Goal: Communication & Community: Ask a question

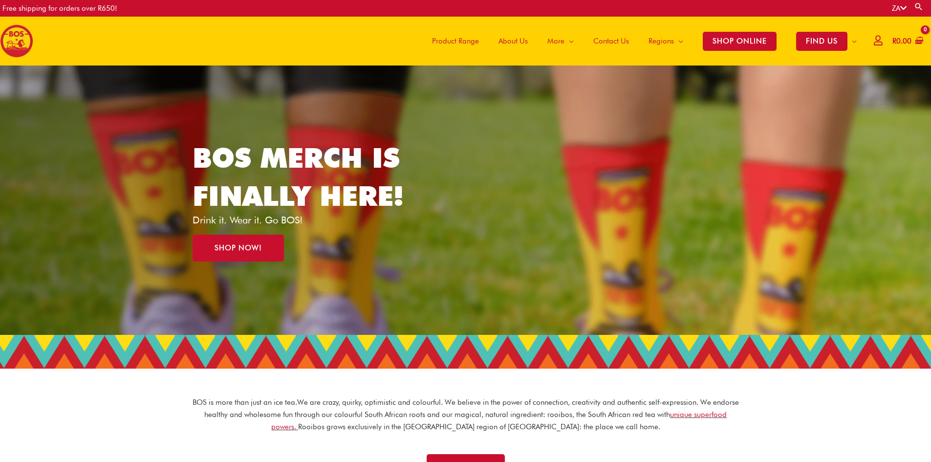
click at [604, 42] on span "Contact Us" at bounding box center [612, 40] width 36 height 29
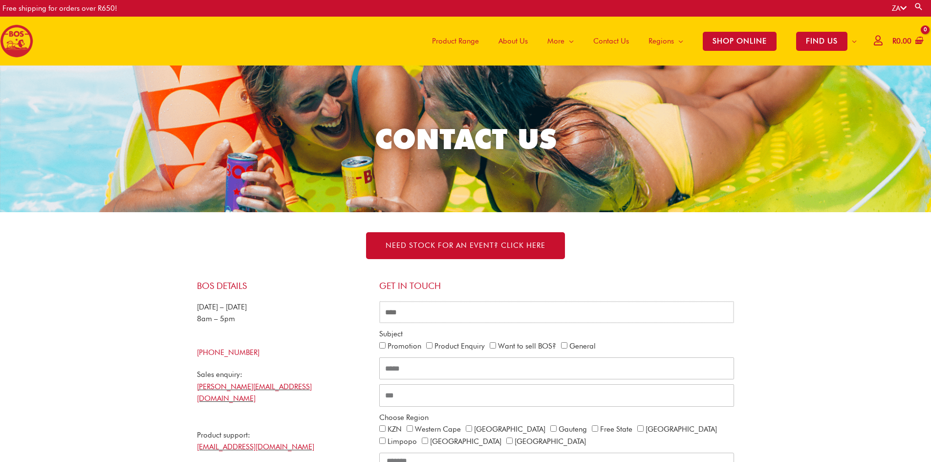
click at [424, 316] on input "CONTACT ALL" at bounding box center [556, 312] width 355 height 22
type input "**********"
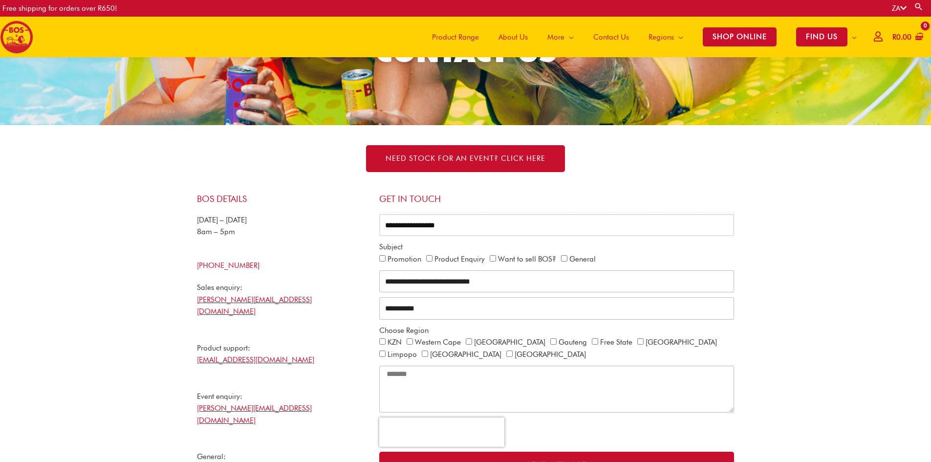
scroll to position [96, 0]
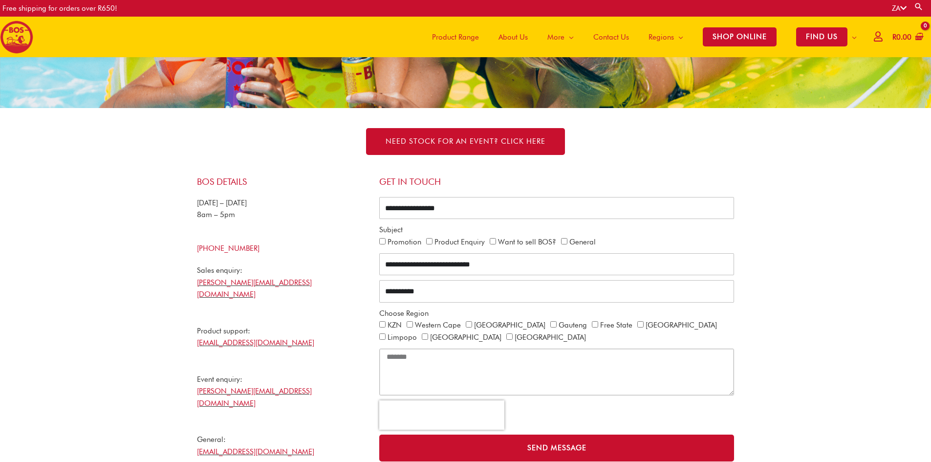
click at [424, 363] on textarea "CONTACT ALL" at bounding box center [556, 372] width 355 height 47
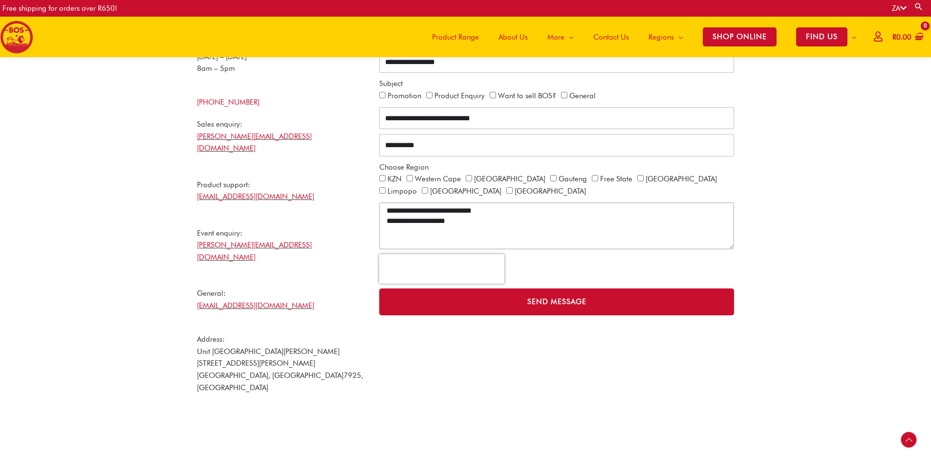
scroll to position [242, 0]
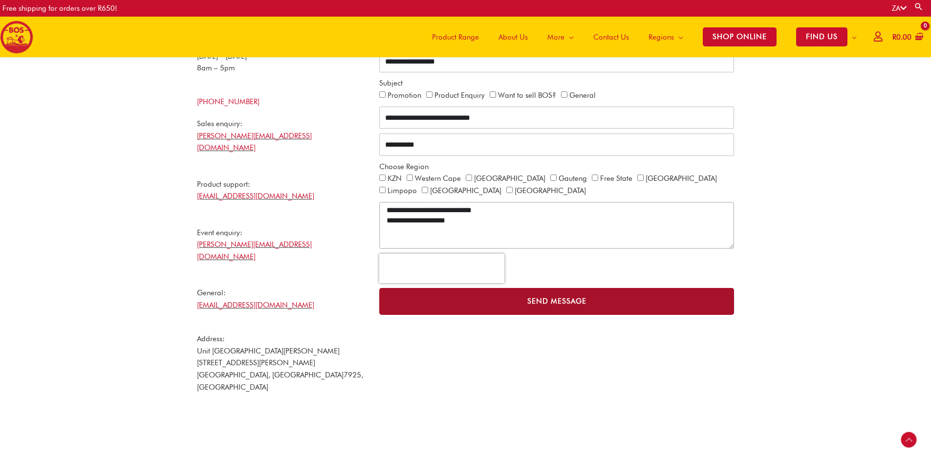
type textarea "**********"
click at [531, 298] on span "Send Message" at bounding box center [557, 301] width 59 height 7
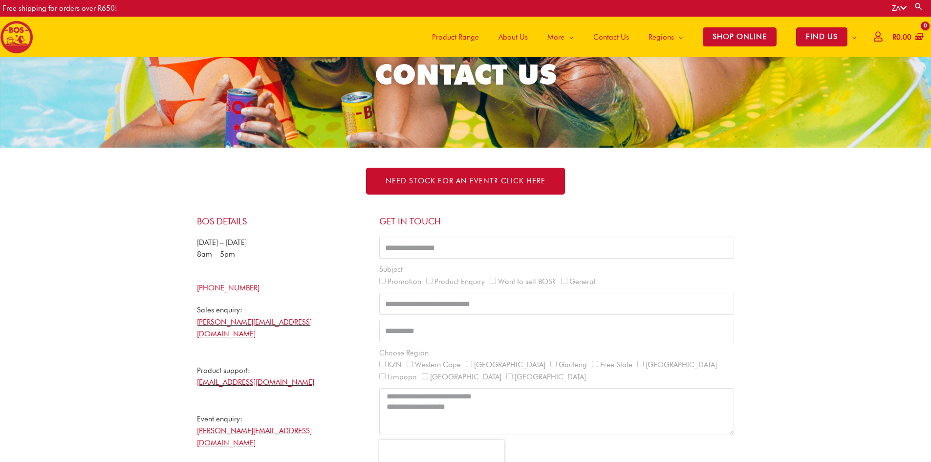
scroll to position [47, 0]
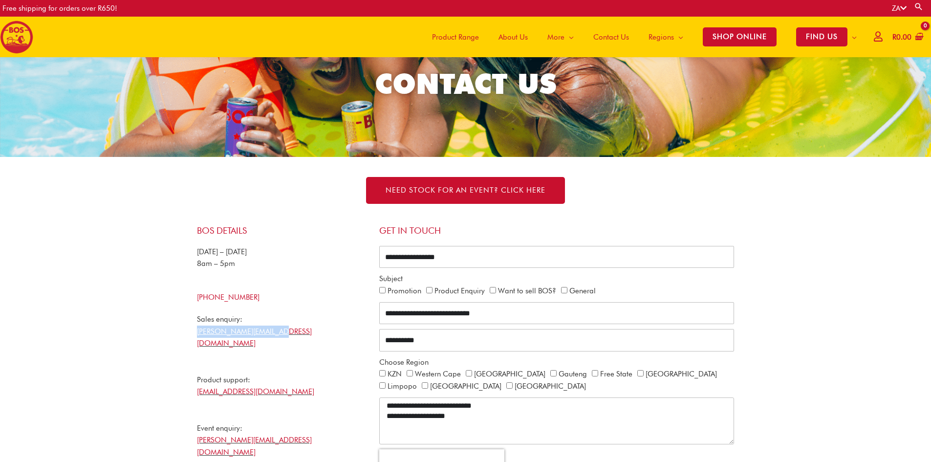
drag, startPoint x: 280, startPoint y: 331, endPoint x: 194, endPoint y: 332, distance: 86.0
click at [194, 332] on div "BOS Details [DATE] – [DATE] 8am – 5pm [PHONE_NUMBER] Sales enquiry: [PERSON_NAM…" at bounding box center [283, 412] width 182 height 385
copy link "[PERSON_NAME][EMAIL_ADDRESS][DOMAIN_NAME]"
